Goal: Task Accomplishment & Management: Manage account settings

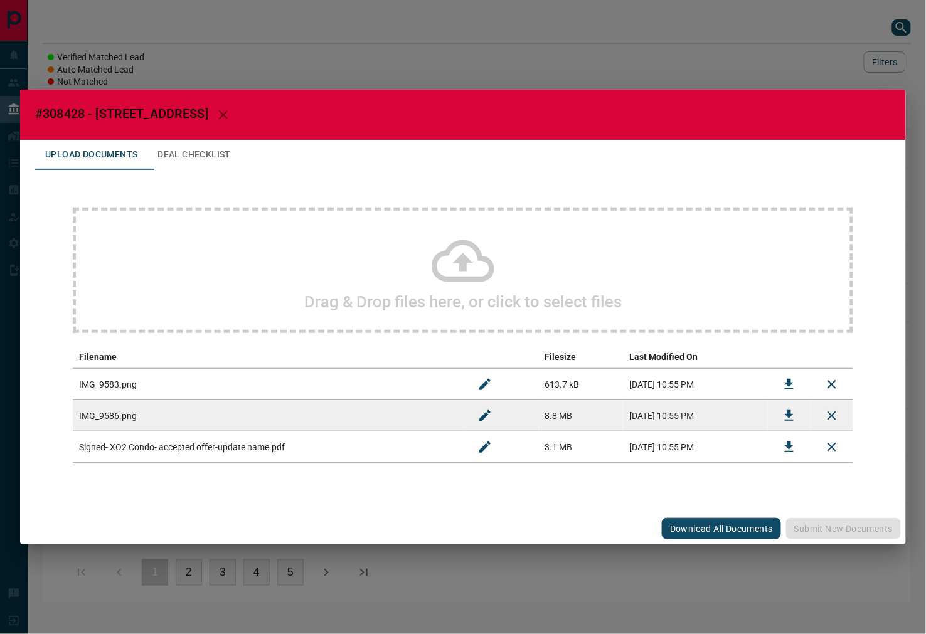
click at [53, 118] on span "#308428 - [STREET_ADDRESS]" at bounding box center [121, 113] width 173 height 15
copy span "308428"
click at [787, 443] on icon "Download" at bounding box center [789, 447] width 15 height 15
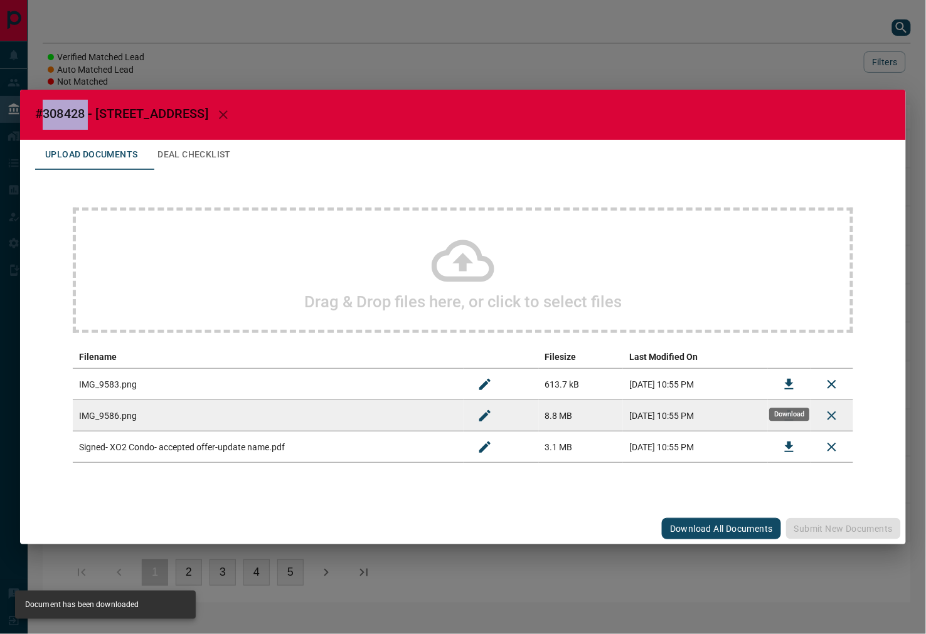
click at [790, 380] on icon "Download" at bounding box center [789, 384] width 9 height 11
click at [221, 161] on button "Deal Checklist" at bounding box center [193, 155] width 93 height 30
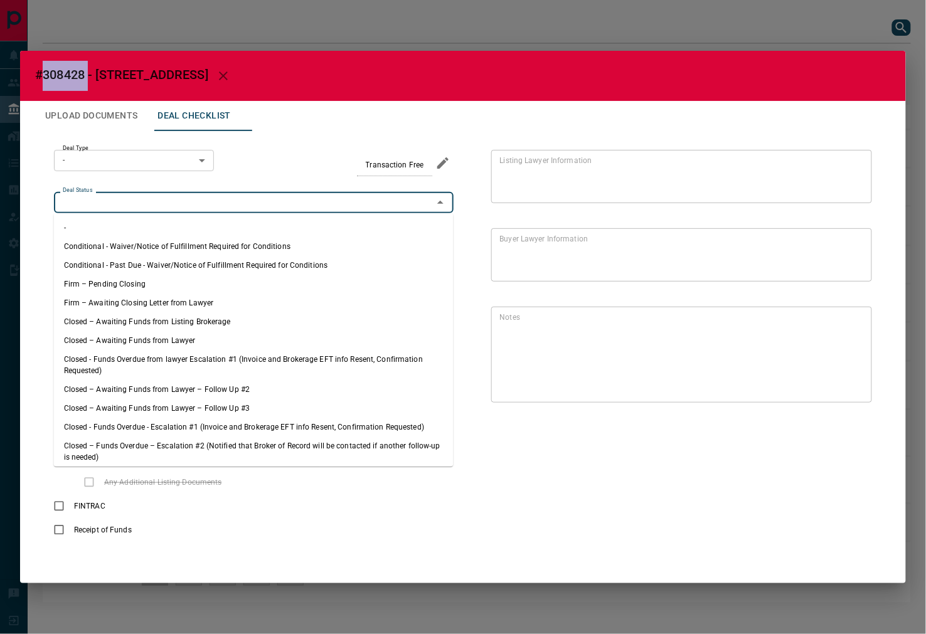
click at [133, 201] on input "Deal Status" at bounding box center [243, 203] width 371 height 14
click at [140, 278] on li "Firm – Pending Closing" at bounding box center [254, 284] width 400 height 19
type input "**********"
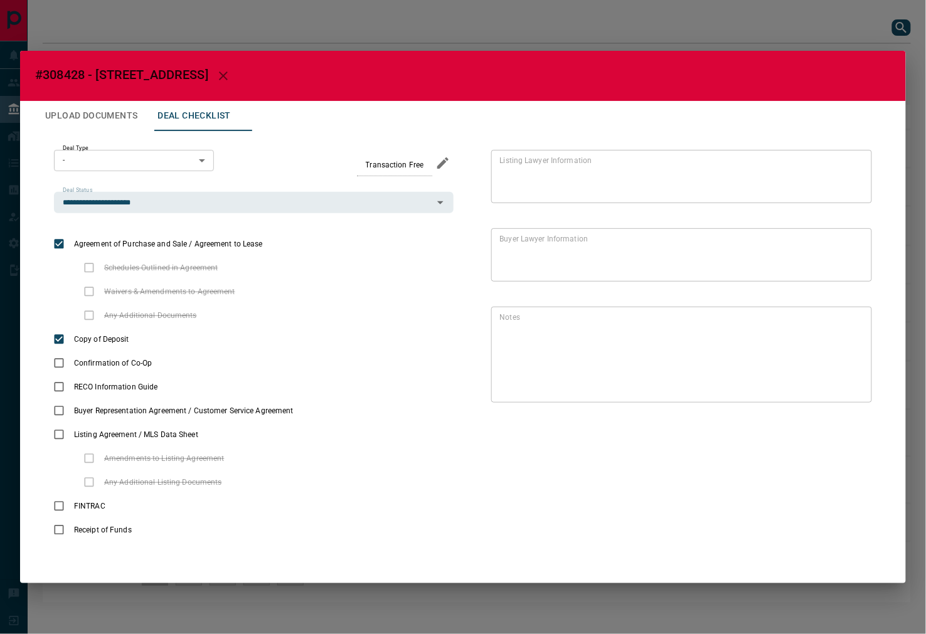
click at [129, 141] on div "**********" at bounding box center [463, 346] width 856 height 430
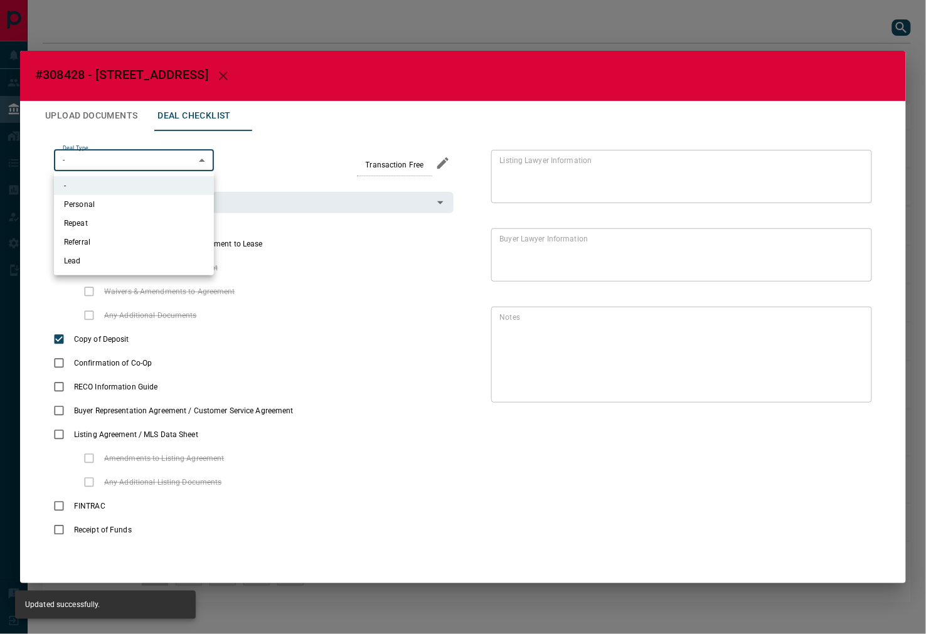
click at [132, 156] on body "Lead Transfers Leads Deals Listings Campaigns Quota Rules Agent Quotas Admin Mo…" at bounding box center [463, 307] width 926 height 615
click at [133, 259] on li "Lead" at bounding box center [134, 261] width 160 height 19
type input "*"
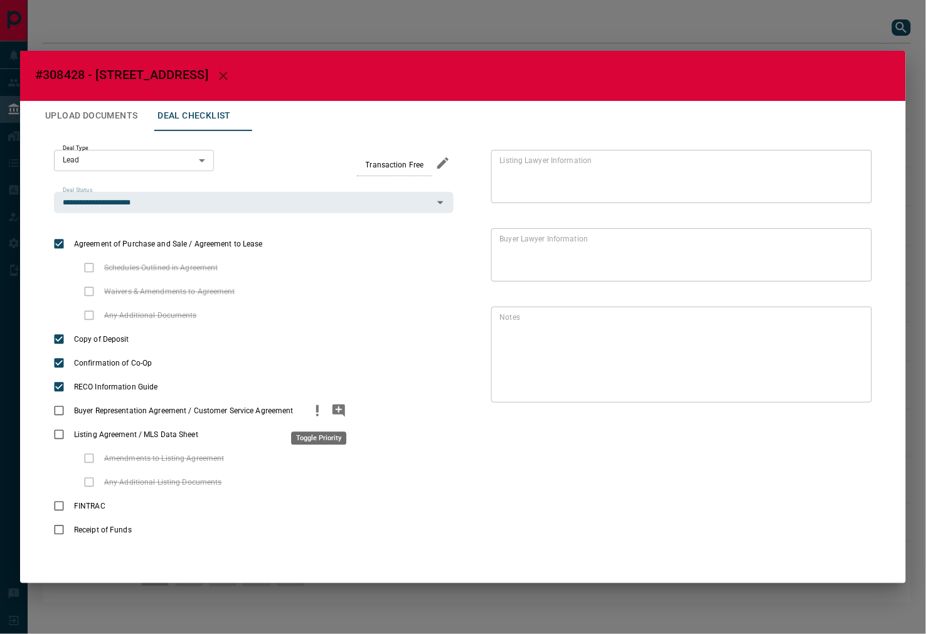
click at [320, 421] on button "priority" at bounding box center [317, 411] width 21 height 24
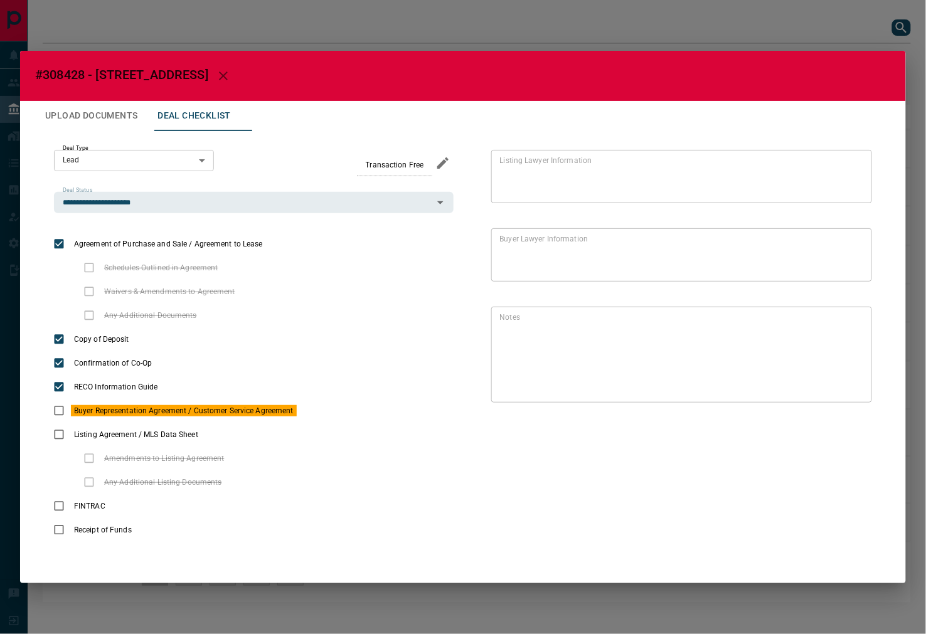
click at [120, 113] on button "Upload Documents" at bounding box center [91, 116] width 112 height 30
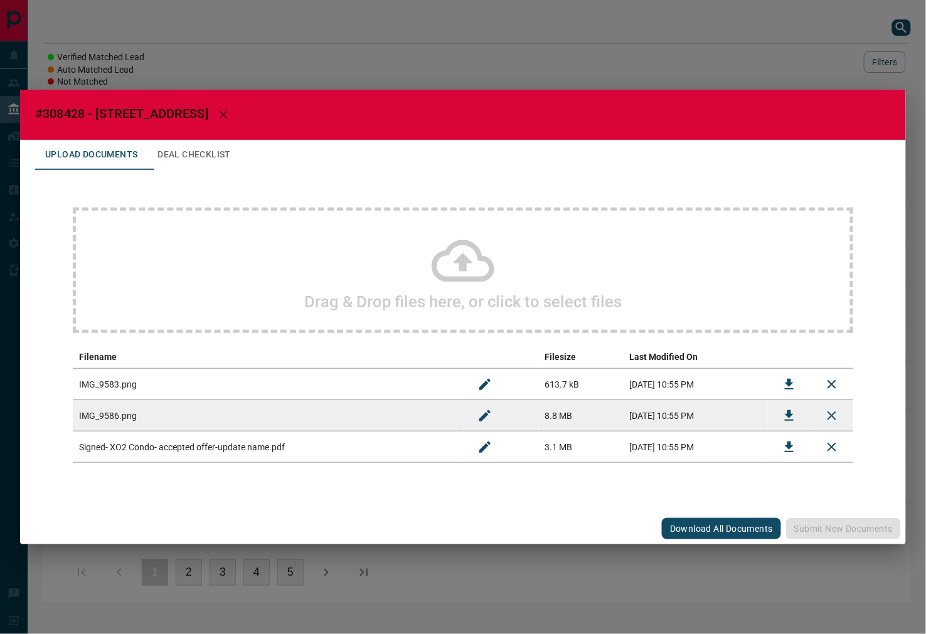
click at [250, 241] on div "Drag & Drop files here, or click to select files" at bounding box center [463, 270] width 780 height 125
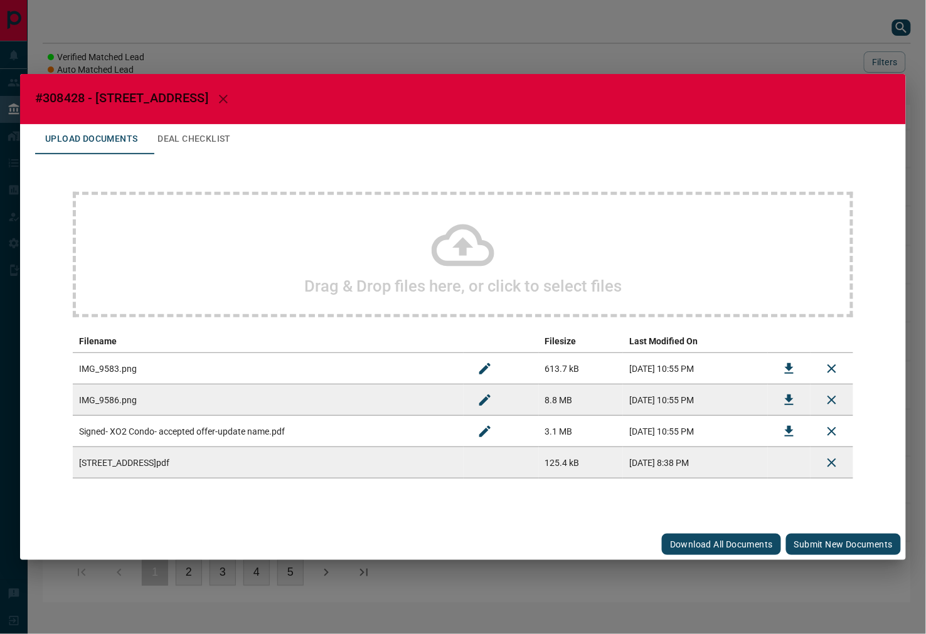
click at [856, 544] on button "Submit new documents" at bounding box center [843, 544] width 115 height 21
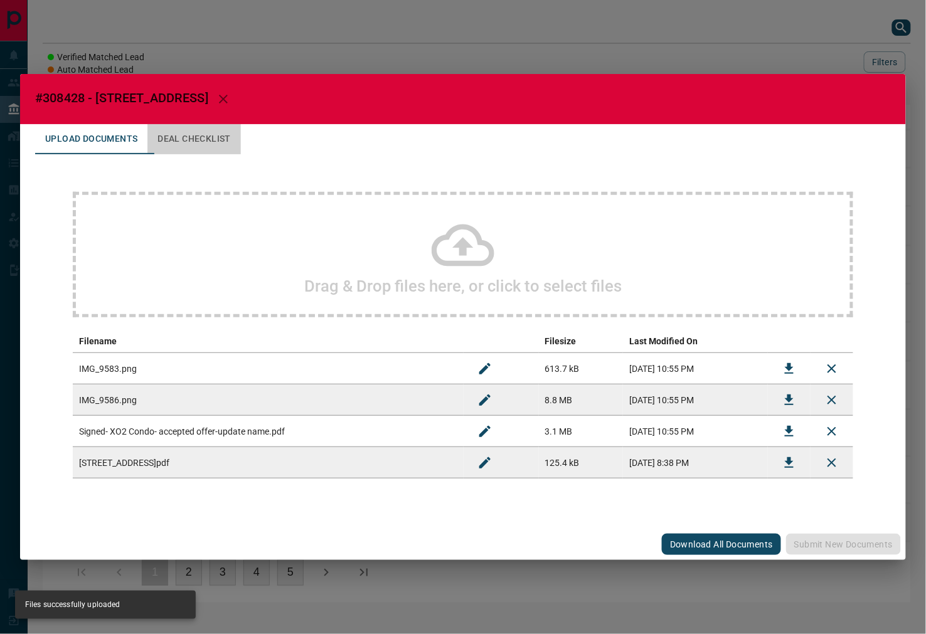
click at [214, 141] on button "Deal Checklist" at bounding box center [193, 139] width 93 height 30
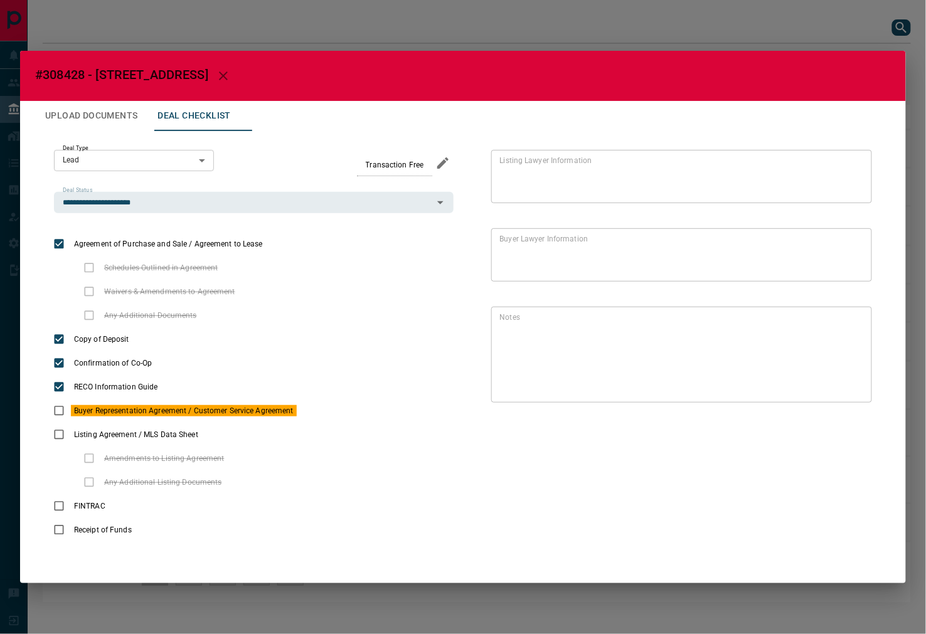
click at [115, 113] on button "Upload Documents" at bounding box center [91, 116] width 112 height 30
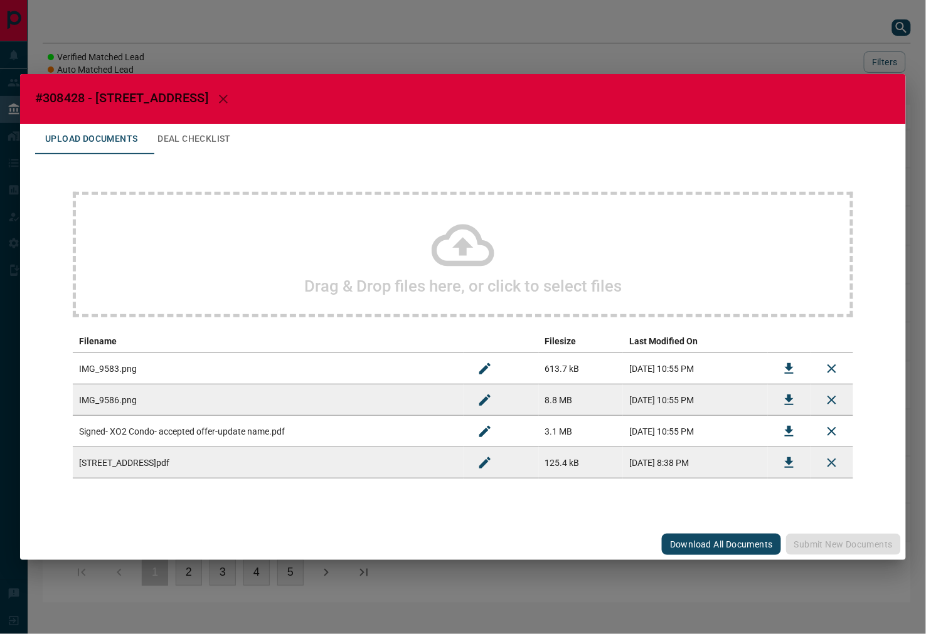
click at [785, 398] on icon "Download" at bounding box center [789, 400] width 15 height 15
click at [198, 119] on h2 "#308428 - [STREET_ADDRESS]" at bounding box center [463, 99] width 886 height 50
click at [194, 132] on button "Deal Checklist" at bounding box center [193, 139] width 93 height 30
